Goal: Information Seeking & Learning: Learn about a topic

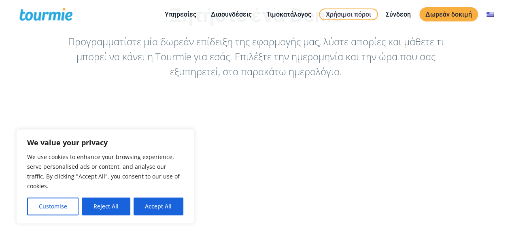
scroll to position [37, 0]
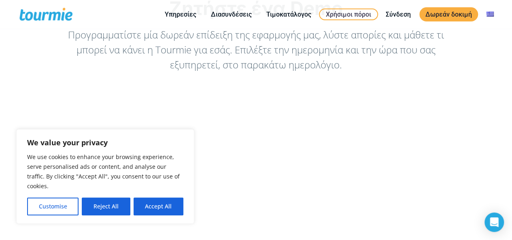
click at [151, 209] on button "Accept All" at bounding box center [158, 206] width 50 height 18
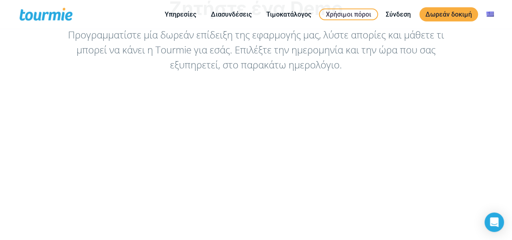
checkbox input "true"
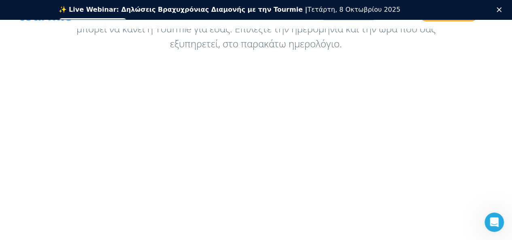
scroll to position [78, 0]
click at [504, 10] on div "Κλείσιμο" at bounding box center [500, 9] width 8 height 5
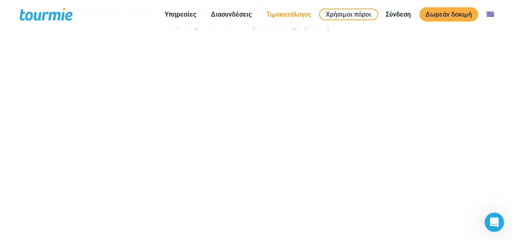
click at [278, 15] on link "Τιμοκατάλογος" at bounding box center [288, 14] width 57 height 10
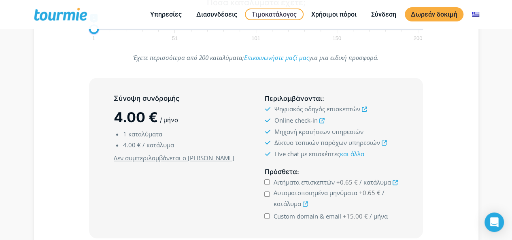
scroll to position [169, 0]
click at [362, 109] on icon at bounding box center [363, 108] width 5 height 5
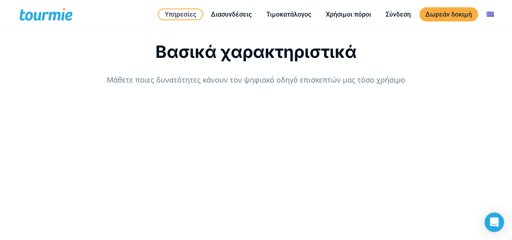
scroll to position [1509, 0]
